Goal: Information Seeking & Learning: Understand process/instructions

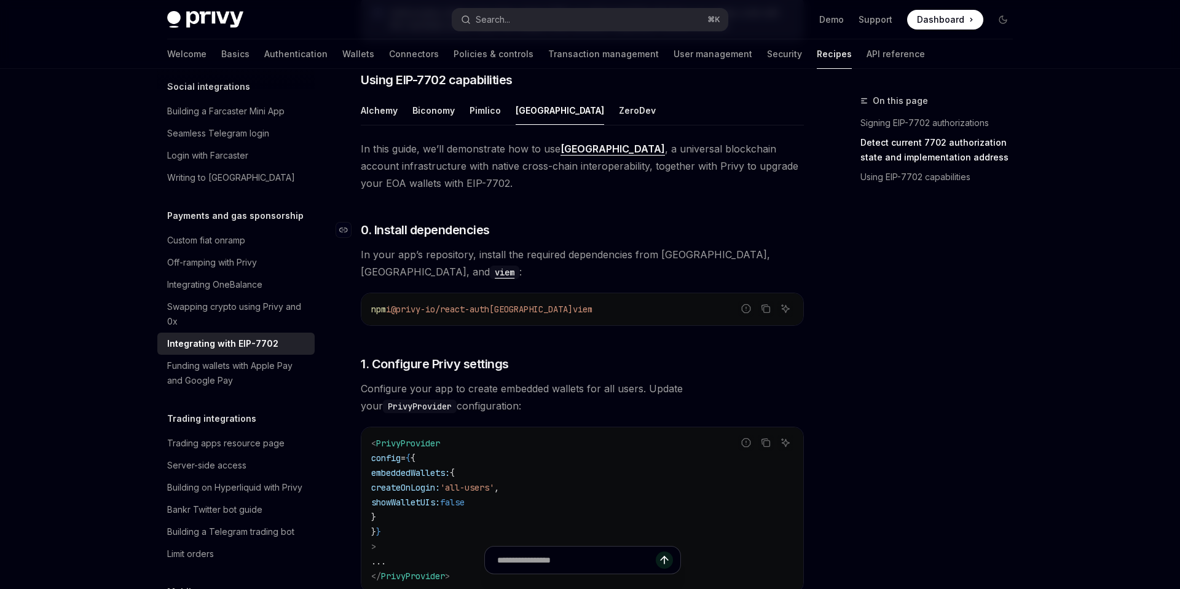
scroll to position [864, 0]
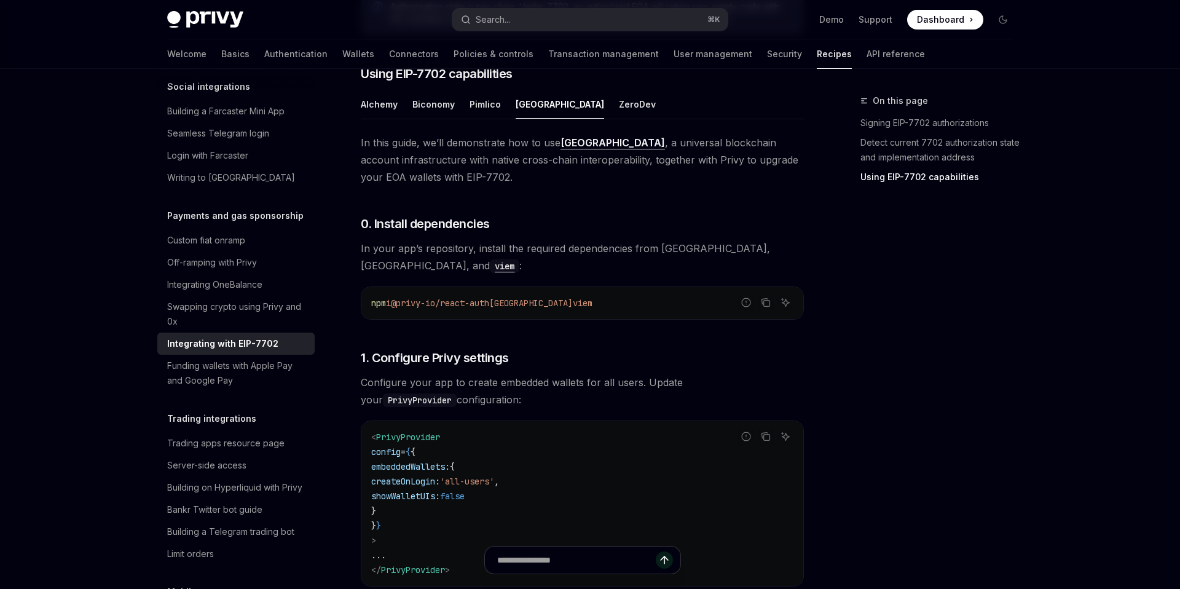
click at [457, 176] on span "In this guide, we’ll demonstrate how to use [GEOGRAPHIC_DATA] , a universal blo…" at bounding box center [582, 160] width 443 height 52
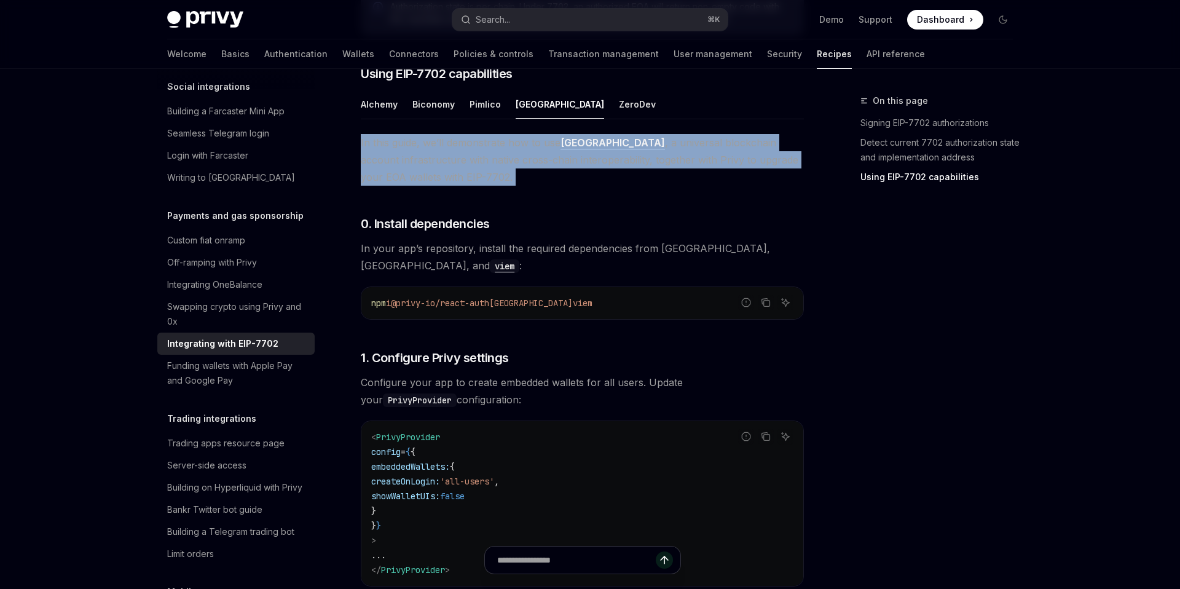
click at [457, 176] on span "In this guide, we’ll demonstrate how to use [GEOGRAPHIC_DATA] , a universal blo…" at bounding box center [582, 160] width 443 height 52
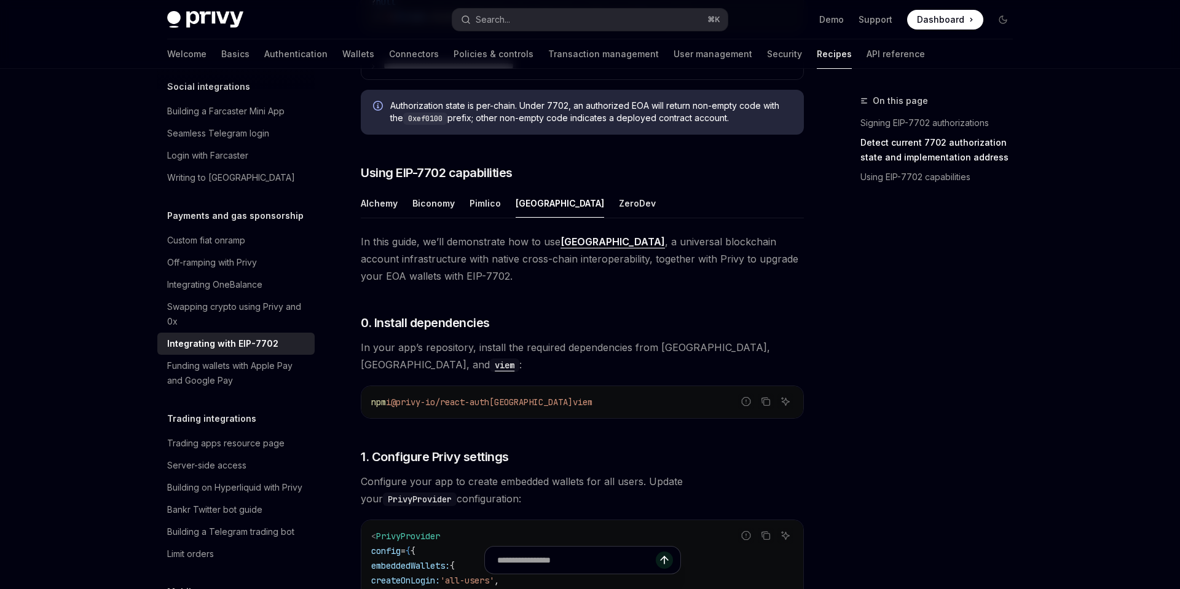
scroll to position [760, 0]
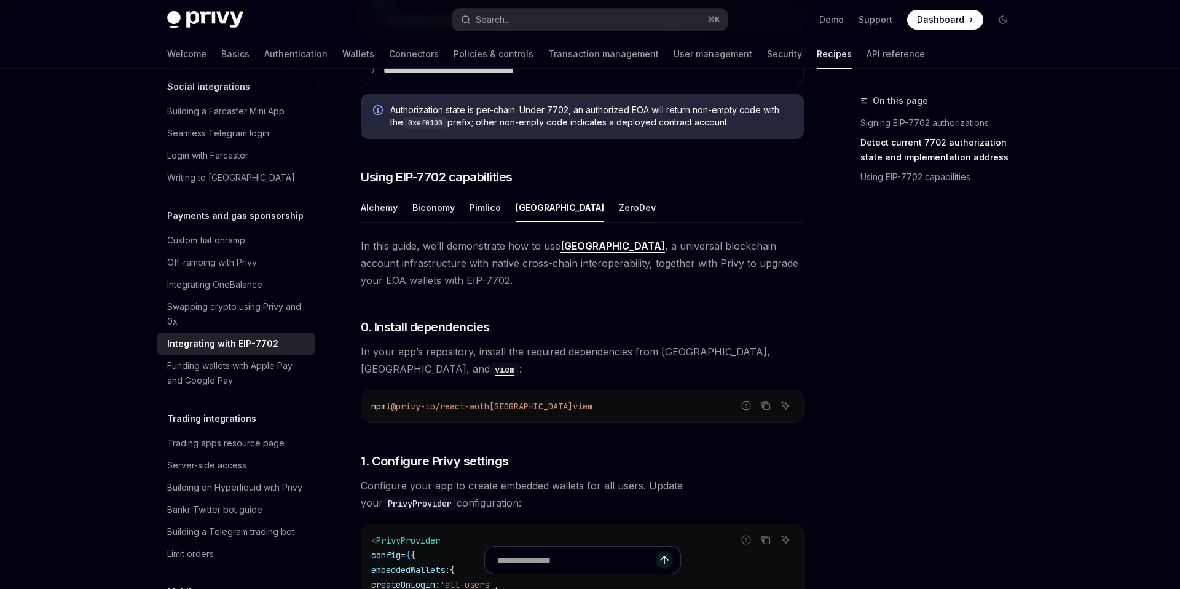
click at [693, 280] on span "In this guide, we’ll demonstrate how to use [GEOGRAPHIC_DATA] , a universal blo…" at bounding box center [582, 263] width 443 height 52
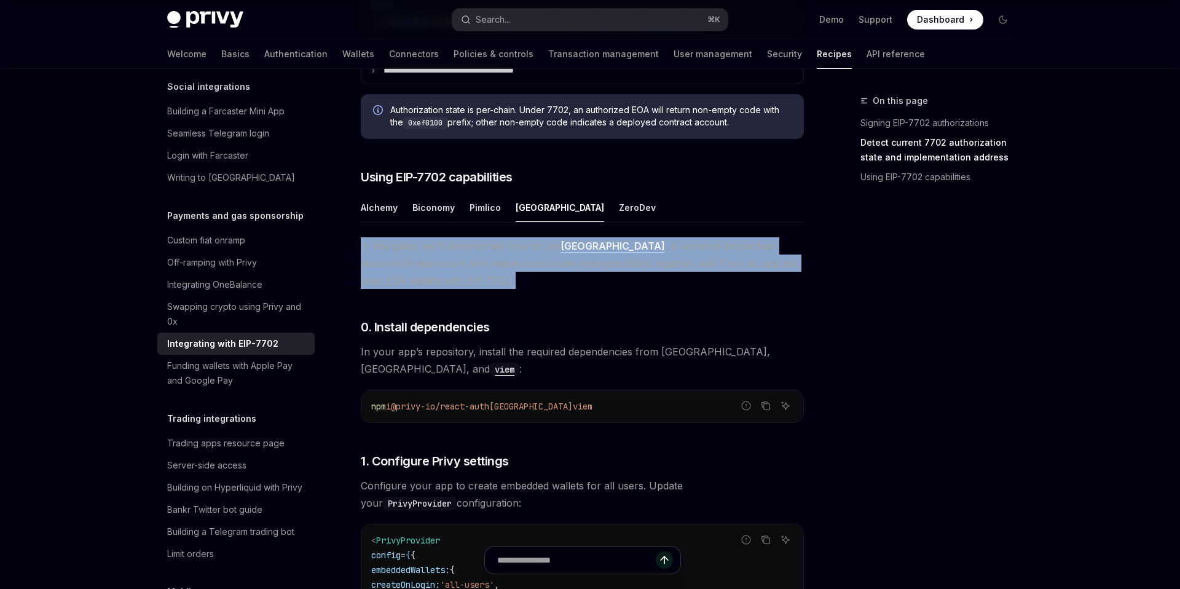
click at [693, 280] on span "In this guide, we’ll demonstrate how to use [GEOGRAPHIC_DATA] , a universal blo…" at bounding box center [582, 263] width 443 height 52
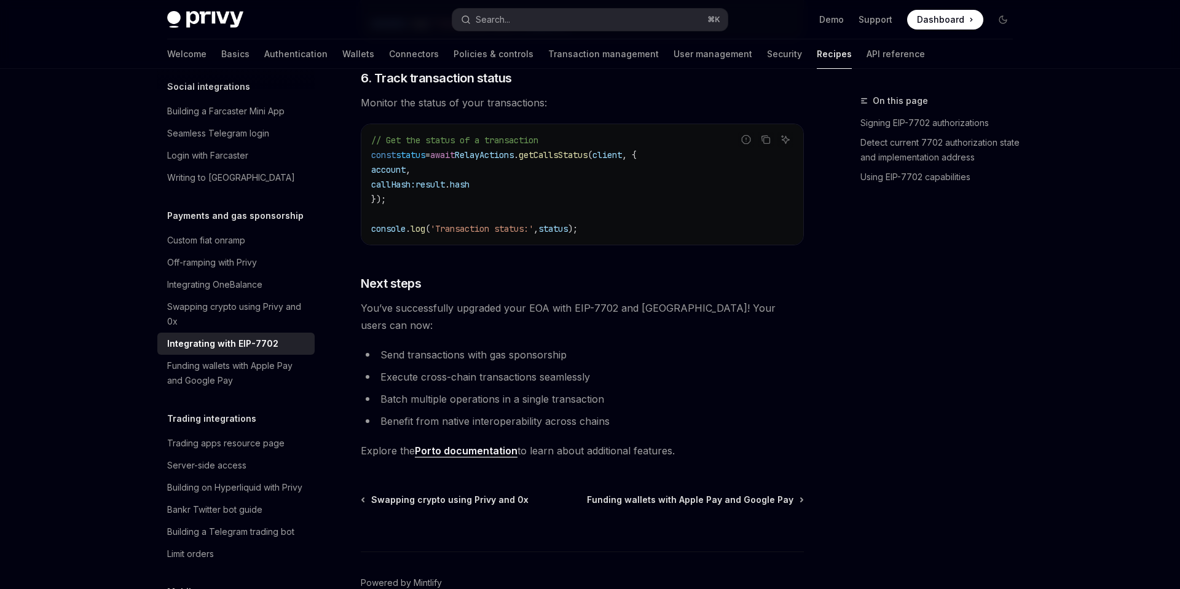
scroll to position [2679, 0]
